Goal: Task Accomplishment & Management: Use online tool/utility

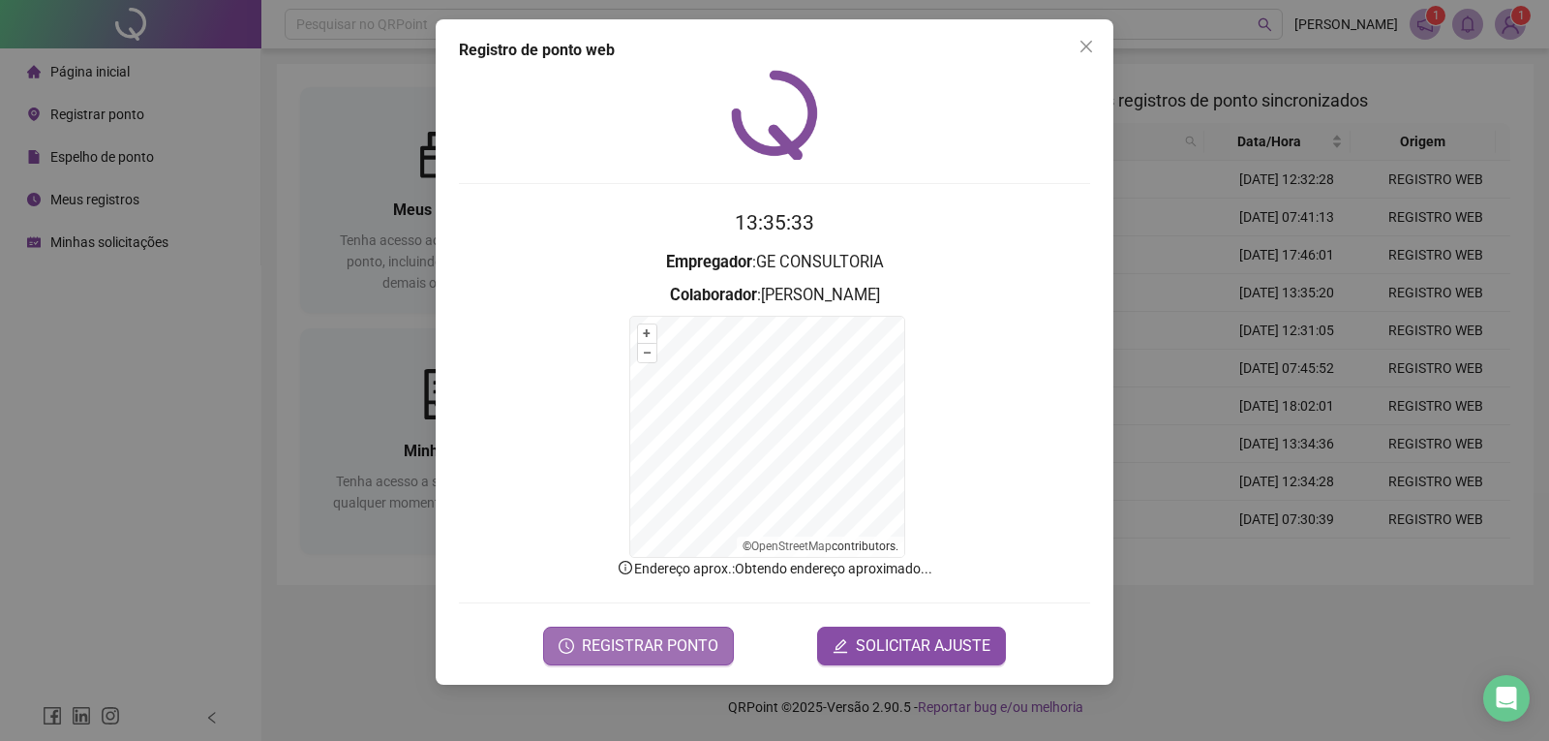
click at [680, 634] on span "REGISTRAR PONTO" at bounding box center [650, 645] width 137 height 23
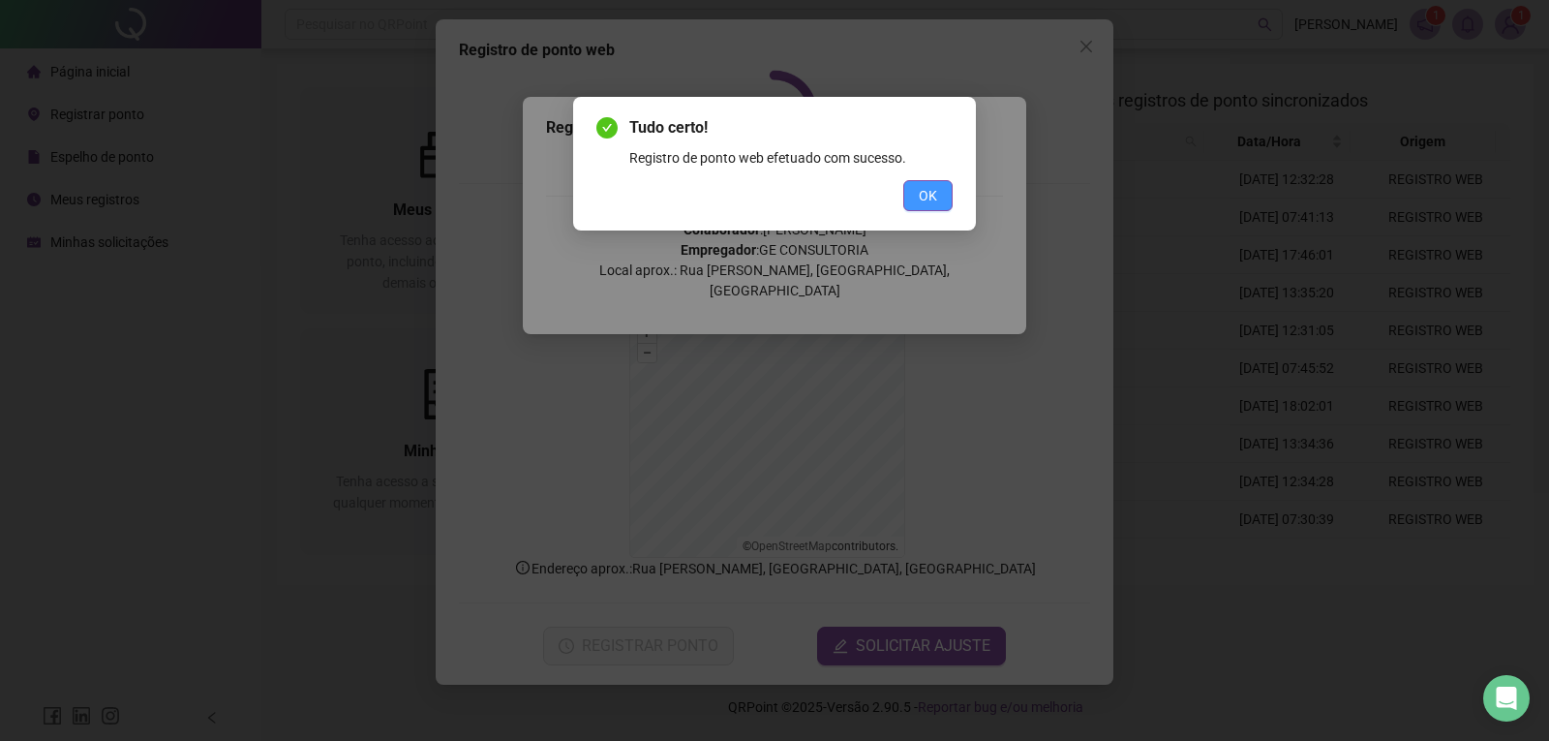
click at [924, 193] on span "OK" at bounding box center [928, 195] width 18 height 21
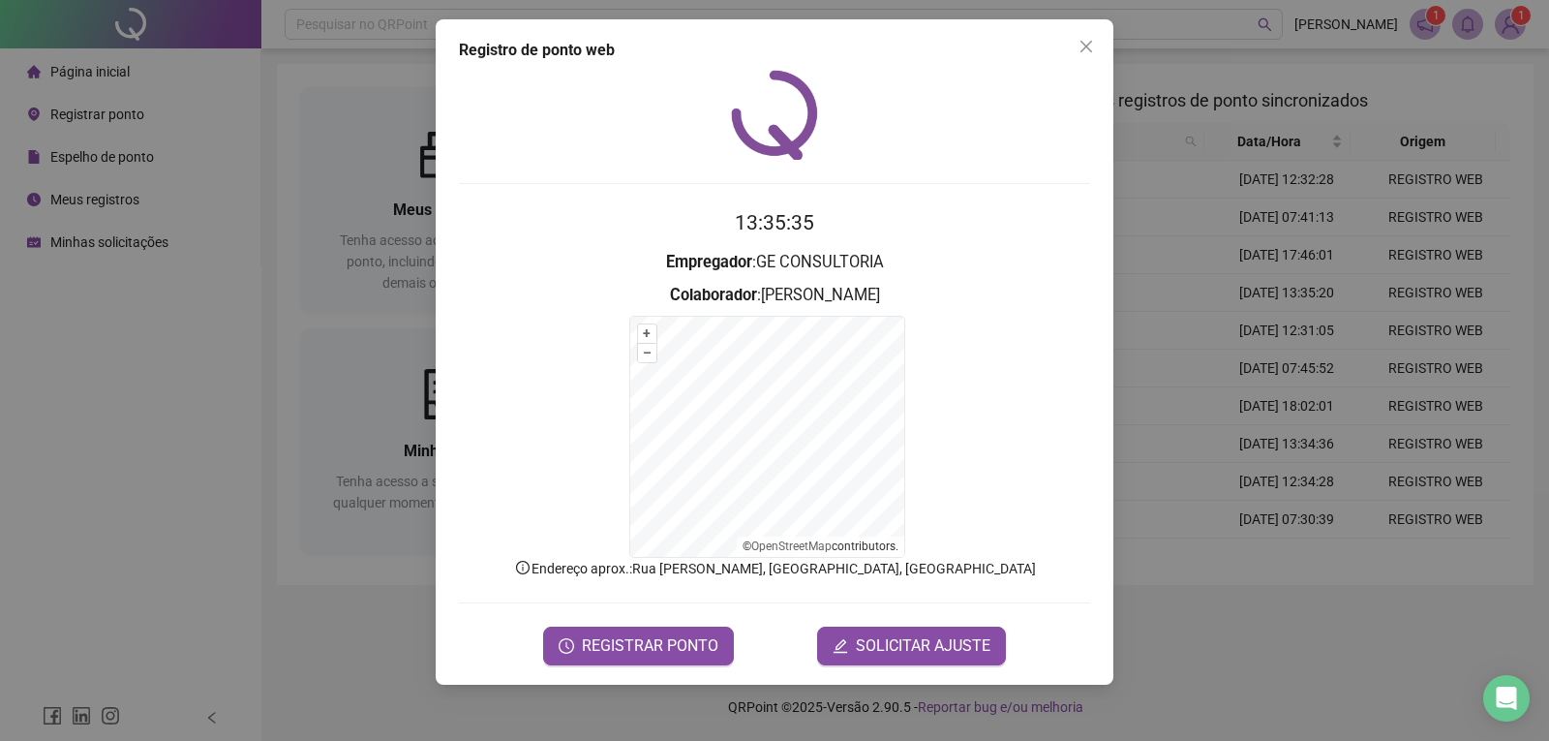
click at [1080, 46] on icon "close" at bounding box center [1086, 46] width 15 height 15
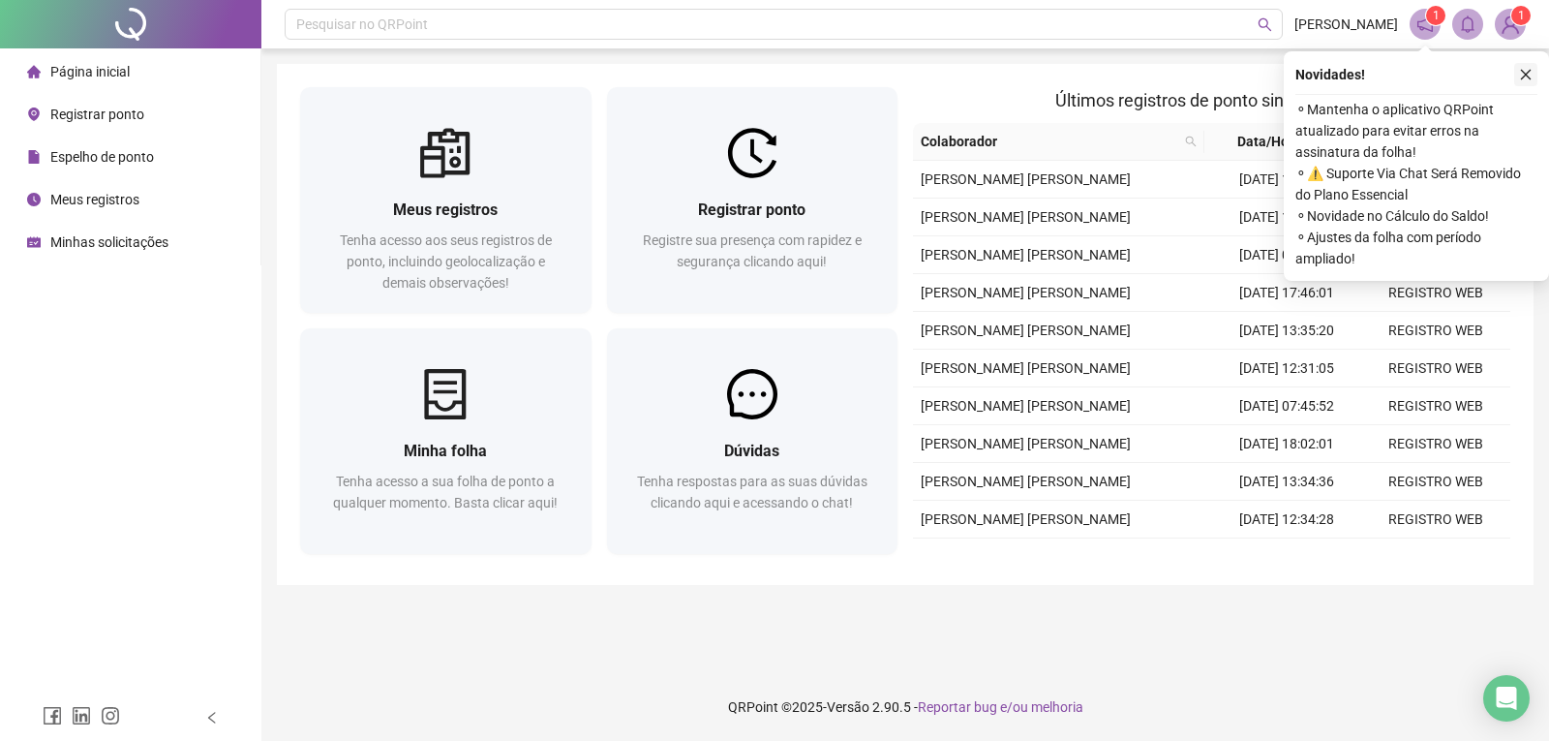
click at [1530, 70] on icon "close" at bounding box center [1526, 75] width 14 height 14
